Goal: Task Accomplishment & Management: Use online tool/utility

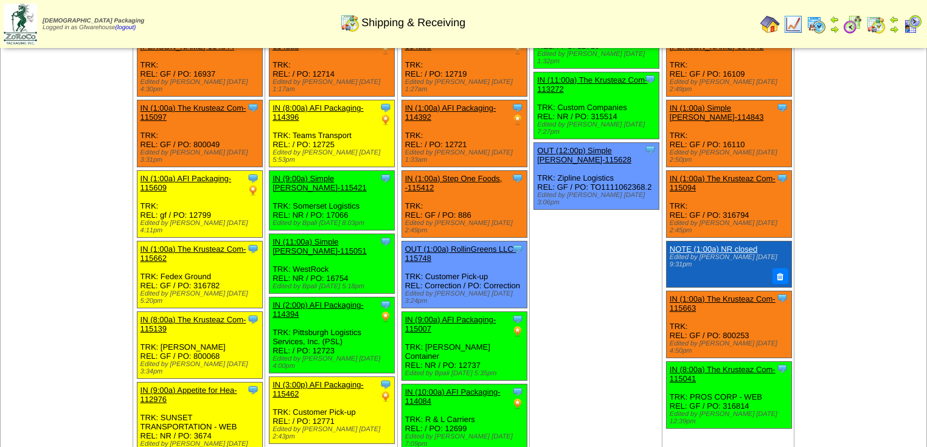
scroll to position [141, 0]
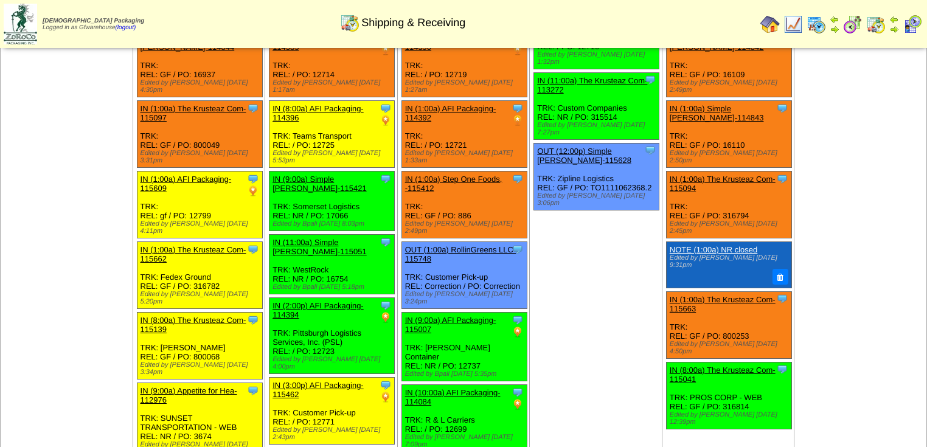
click at [910, 28] on img at bounding box center [912, 24] width 19 height 19
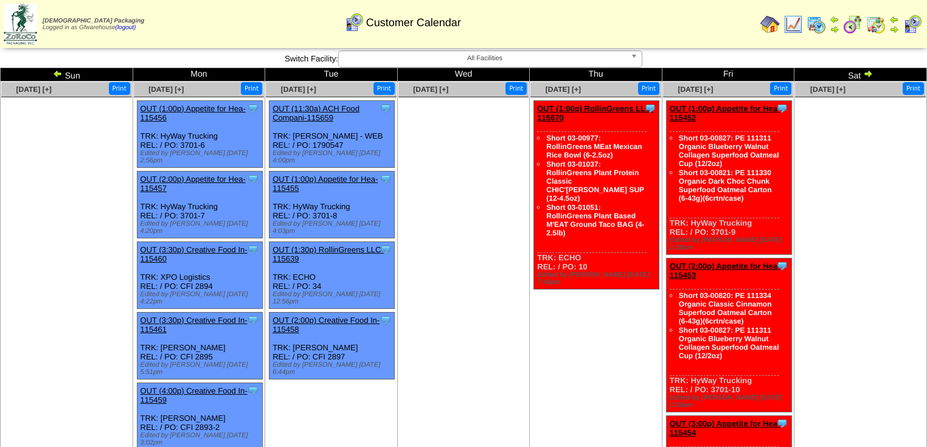
click at [849, 22] on img at bounding box center [852, 24] width 19 height 19
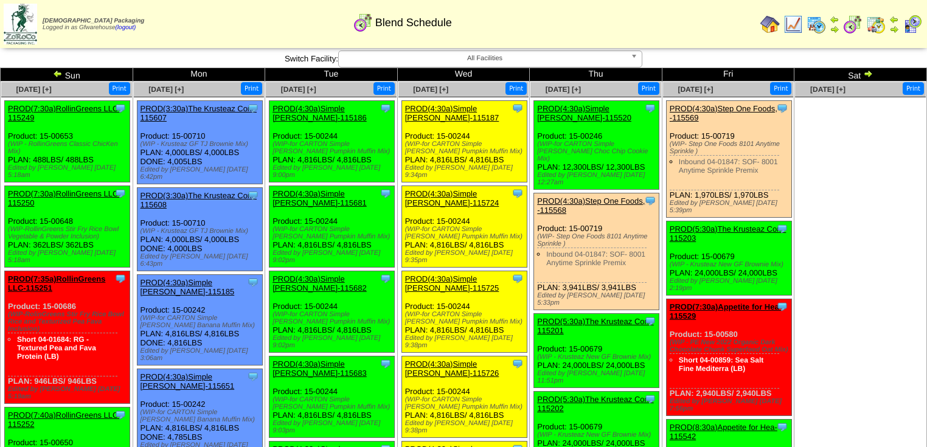
click at [877, 25] on img at bounding box center [875, 24] width 19 height 19
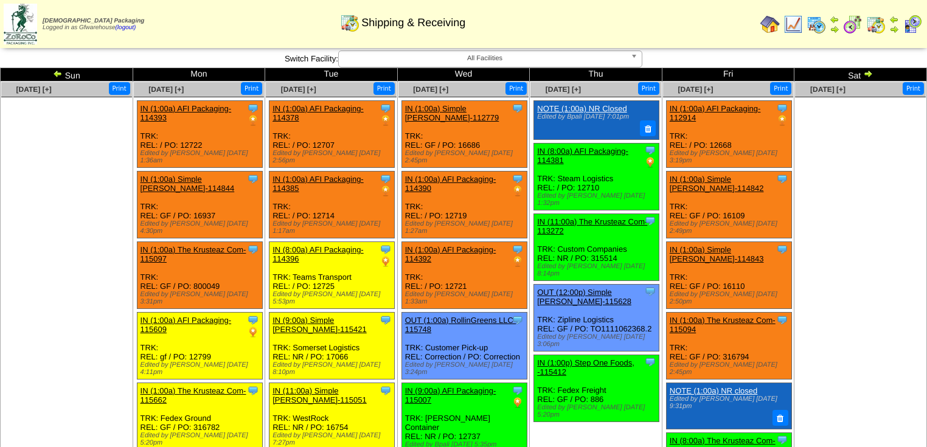
click at [869, 71] on img at bounding box center [868, 74] width 10 height 10
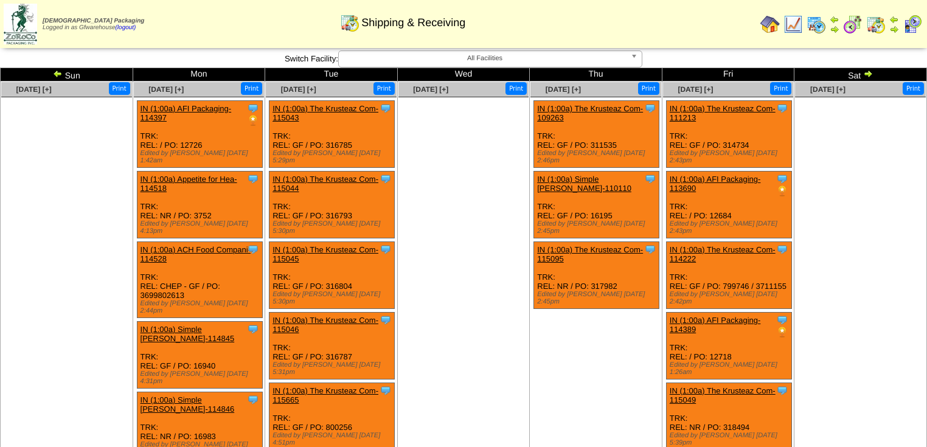
click at [868, 74] on img at bounding box center [868, 74] width 10 height 10
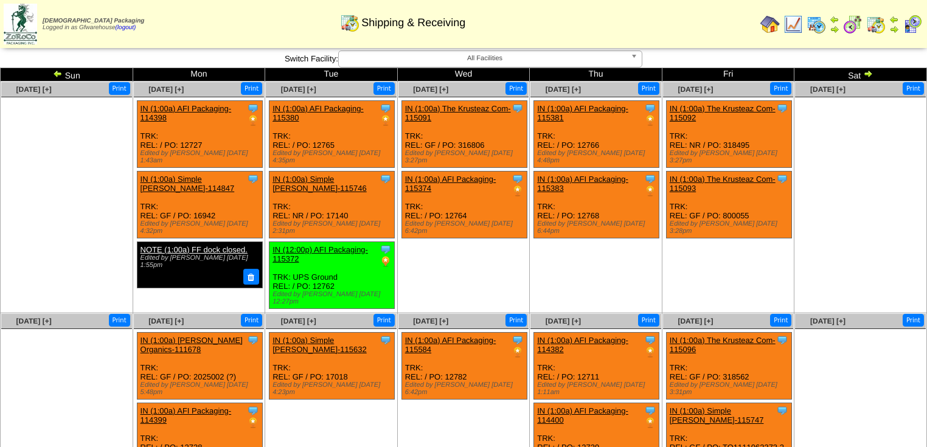
click at [54, 71] on img at bounding box center [58, 74] width 10 height 10
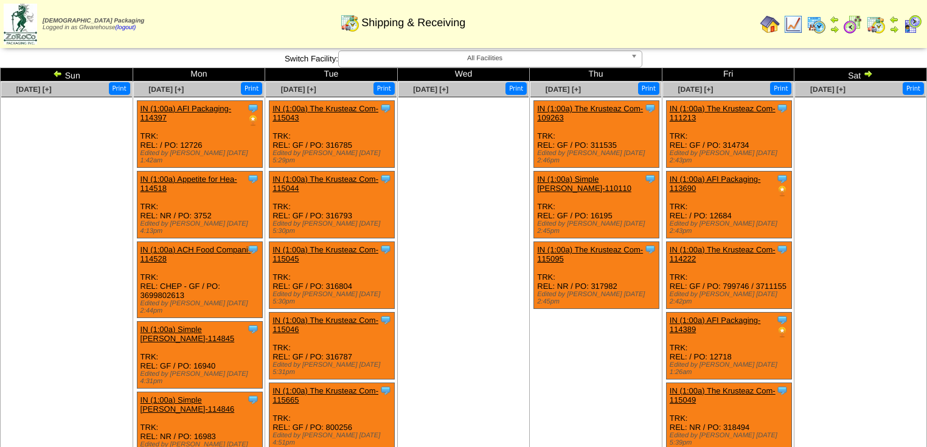
click at [58, 73] on img at bounding box center [58, 74] width 10 height 10
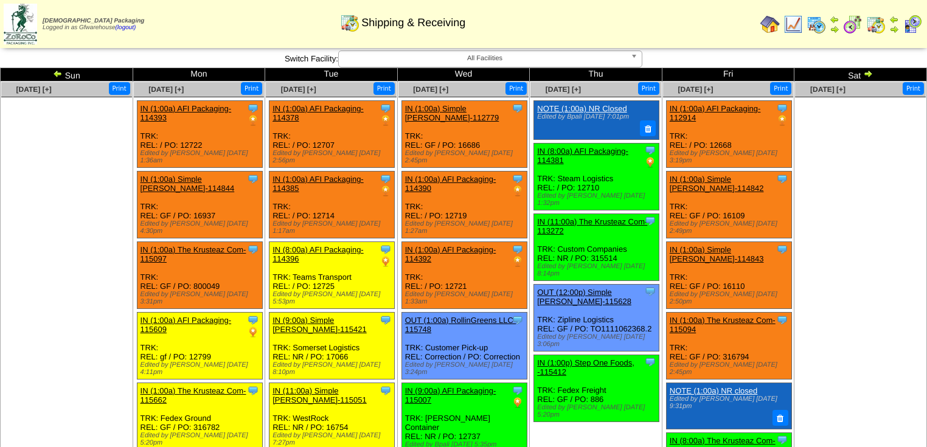
click at [58, 73] on img at bounding box center [58, 74] width 10 height 10
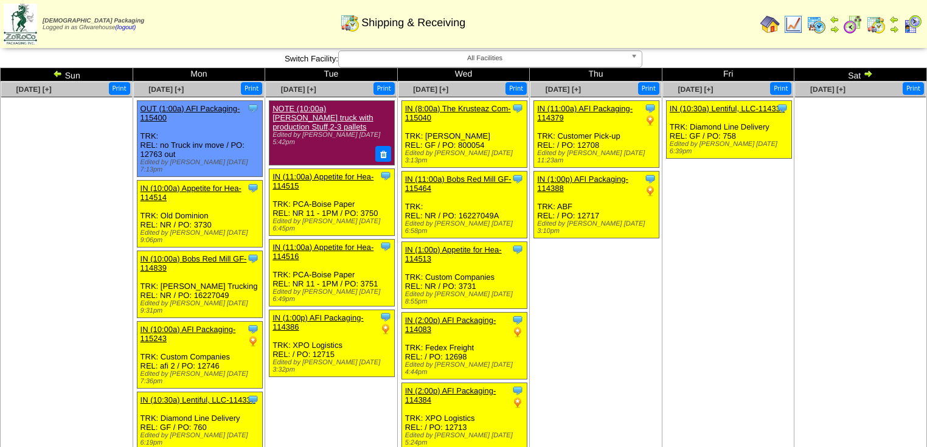
click at [853, 261] on ul at bounding box center [860, 188] width 131 height 183
click at [656, 380] on td "Aug 14 [+] Print Clone Item IN (11:00a) AFI Packaging-114379 AFI Packaging Sche…" at bounding box center [596, 365] width 133 height 566
click at [677, 333] on td "Aug 15 [+] Print Clone Item IN (10:30a) Lentiful, LLC-114336 Lentiful, LLC Sche…" at bounding box center [728, 365] width 133 height 566
click at [647, 268] on ul "Clone Item IN (11:00a) AFI Packaging-114379 AFI Packaging ScheduleID: 114379 52…" at bounding box center [596, 191] width 131 height 183
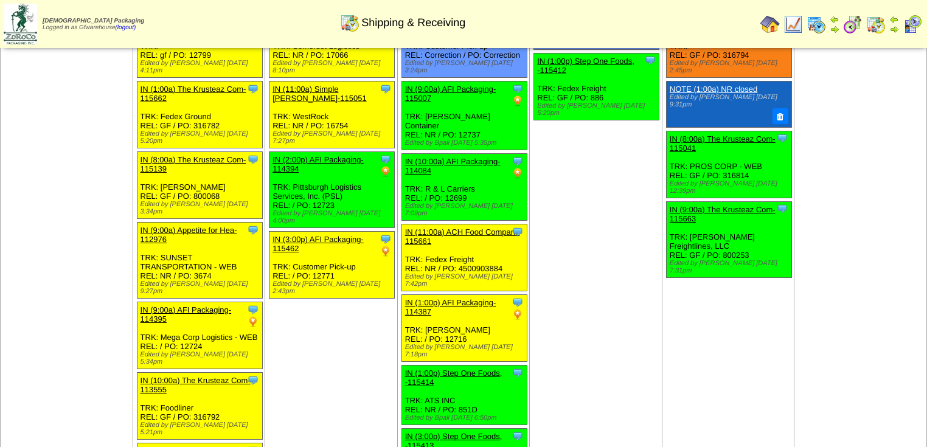
scroll to position [880, 0]
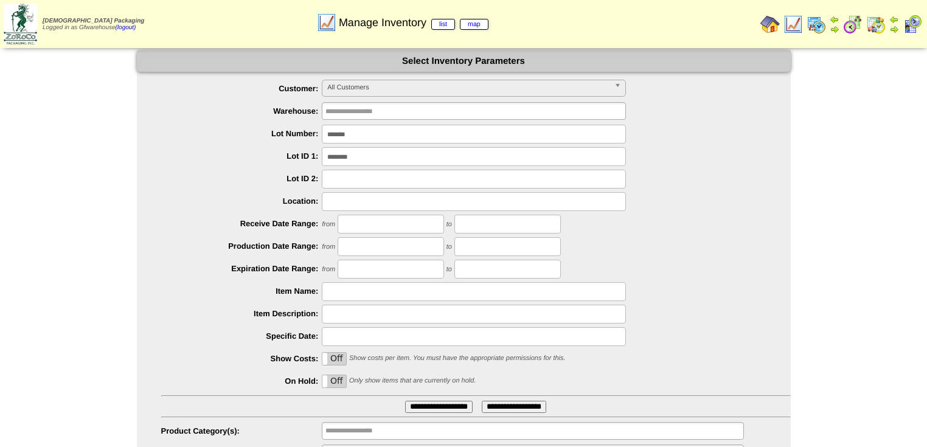
drag, startPoint x: 619, startPoint y: 88, endPoint x: 606, endPoint y: 105, distance: 21.3
click at [619, 87] on b at bounding box center [619, 88] width 11 height 16
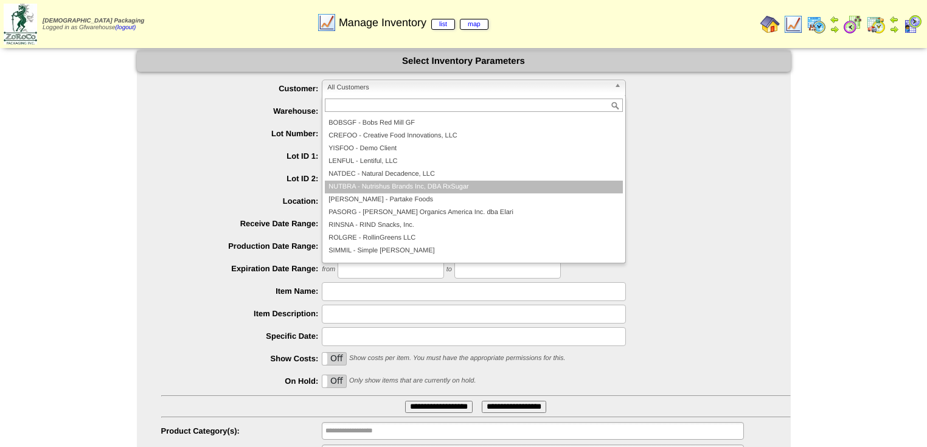
scroll to position [71, 0]
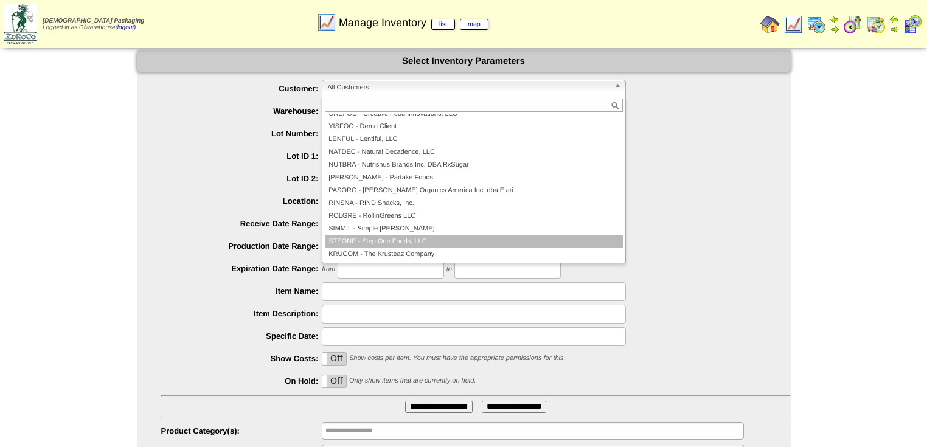
click at [423, 241] on li "STEONE - Step One Foods, LLC" at bounding box center [474, 241] width 298 height 13
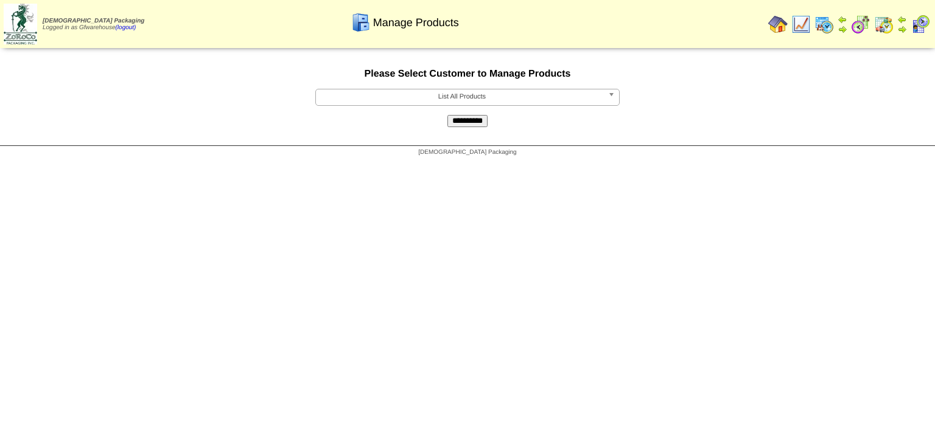
click at [563, 98] on span "List All Products" at bounding box center [462, 96] width 282 height 15
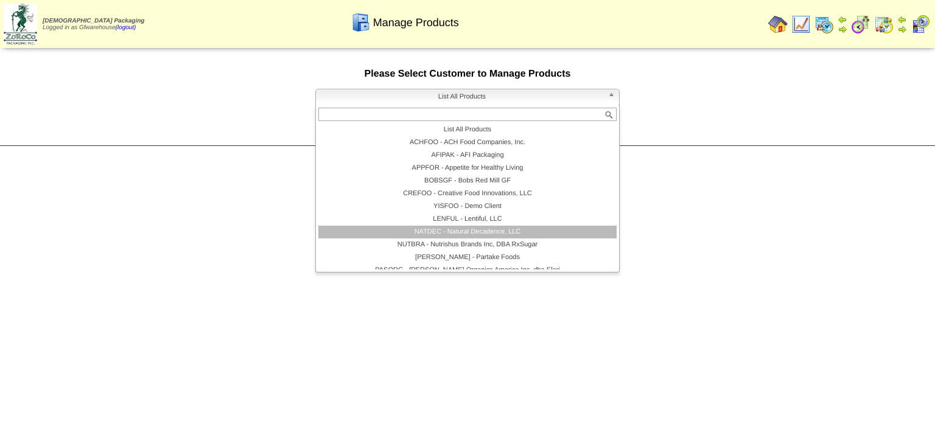
scroll to position [71, 0]
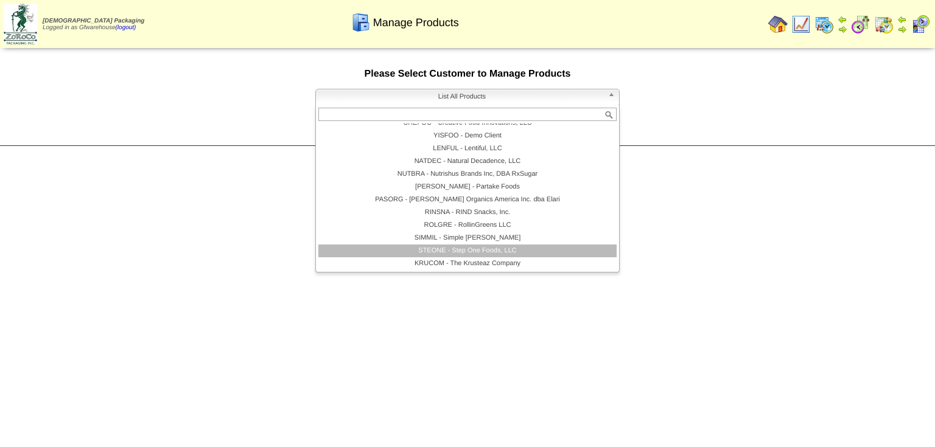
click at [447, 256] on li "STEONE - Step One Foods, LLC" at bounding box center [467, 251] width 298 height 13
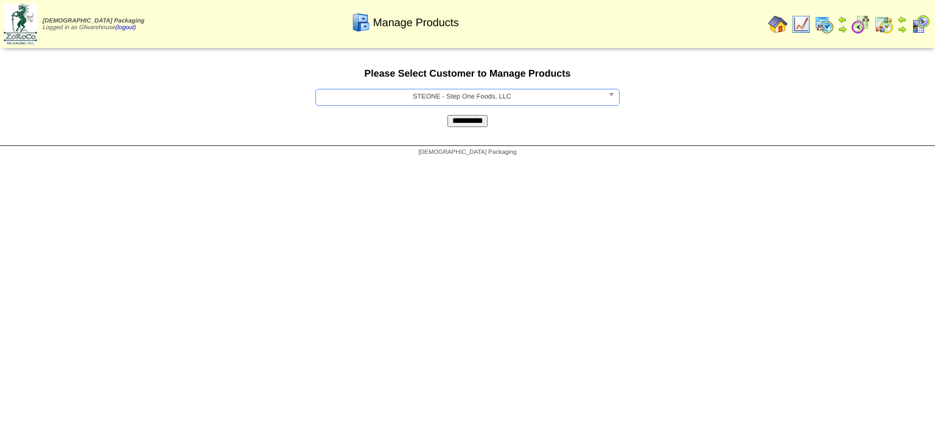
click at [460, 125] on input "**********" at bounding box center [467, 121] width 40 height 12
